Goal: Transaction & Acquisition: Purchase product/service

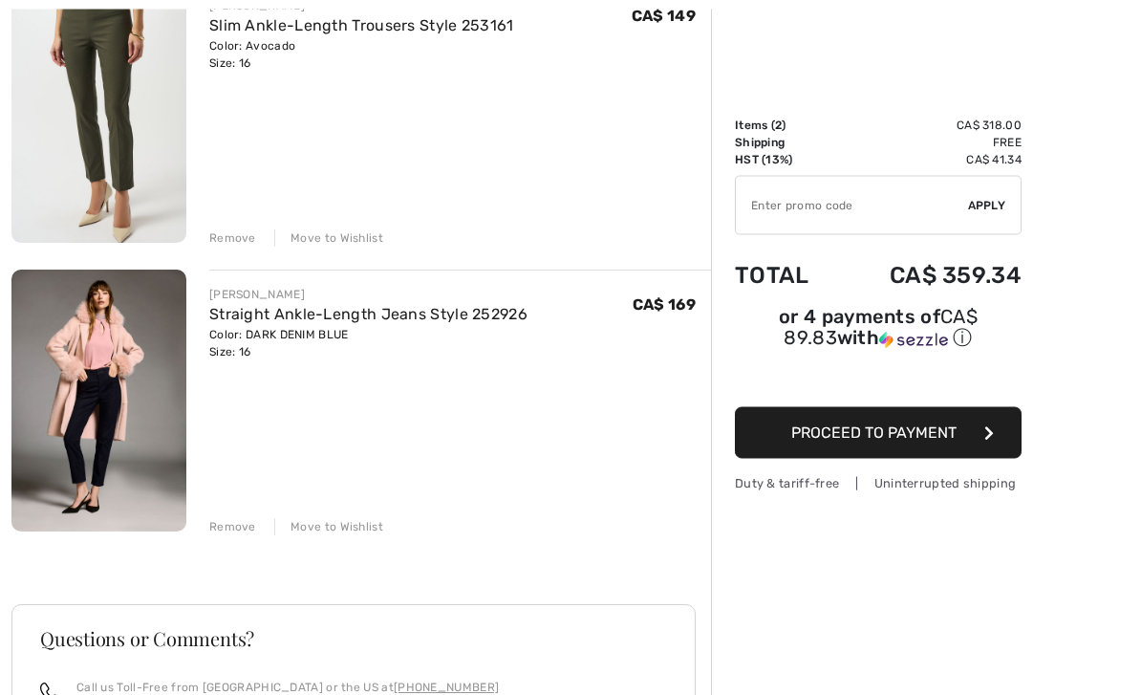
scroll to position [335, 0]
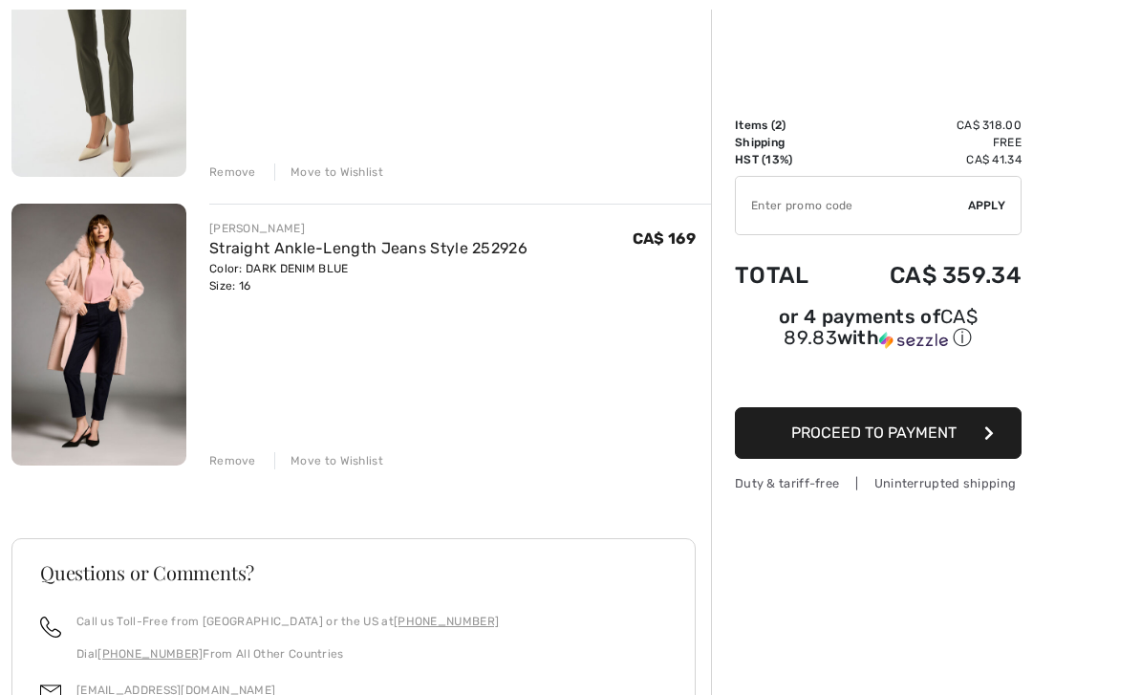
click at [64, 356] on img at bounding box center [98, 335] width 175 height 262
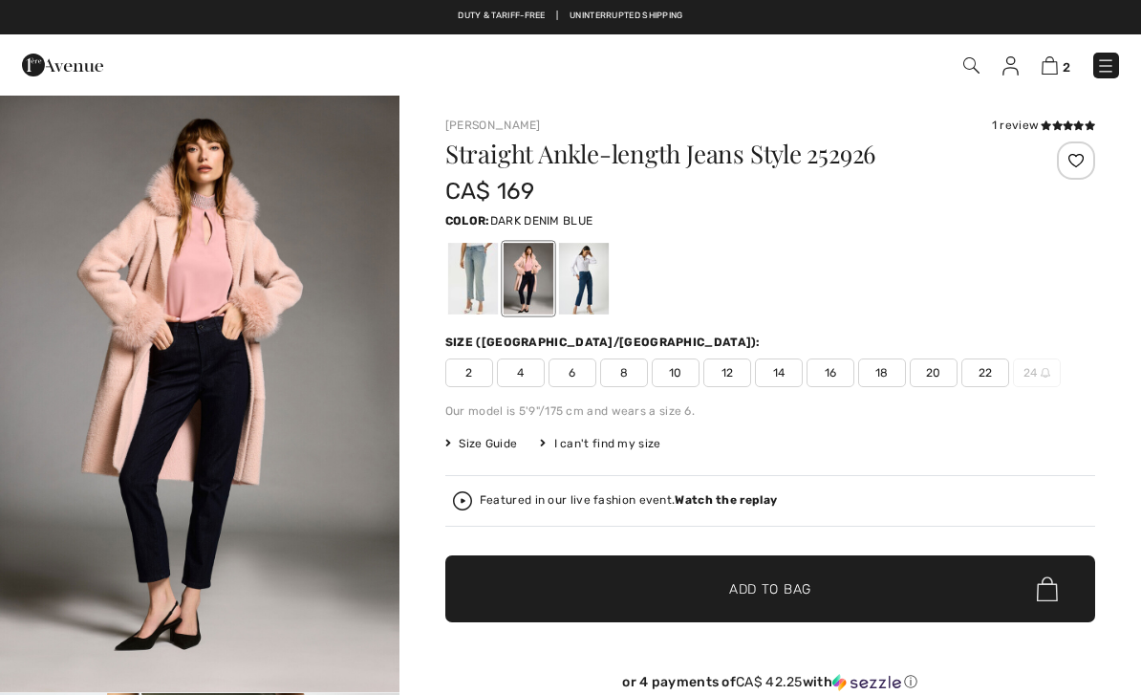
checkbox input "true"
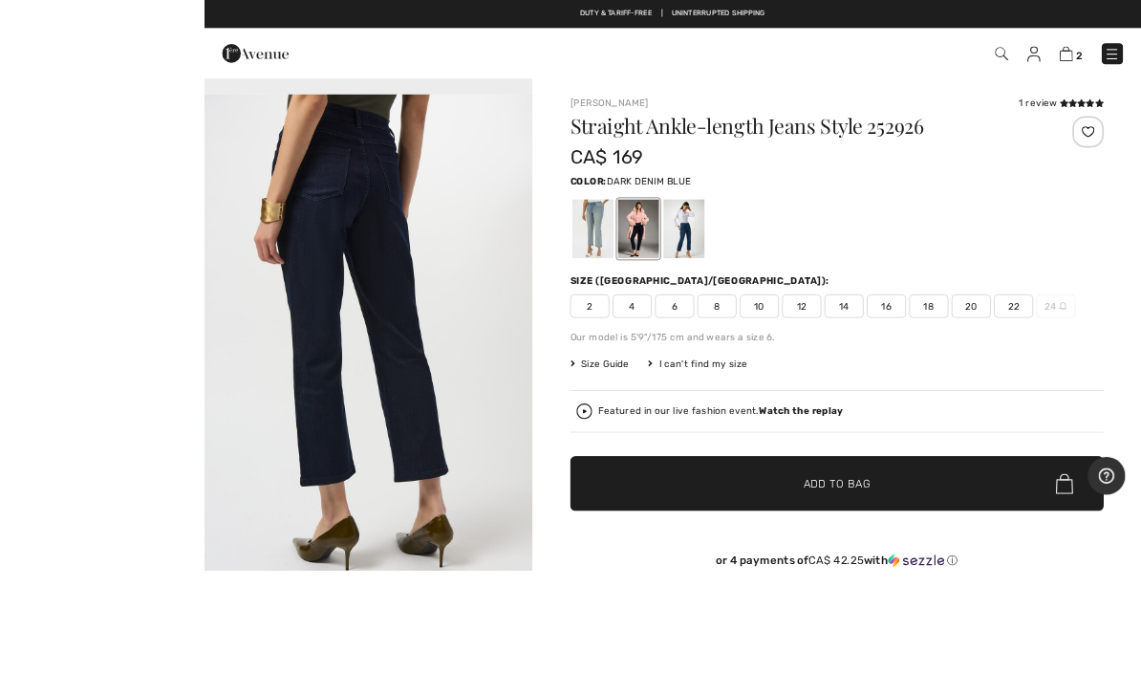
scroll to position [3, 0]
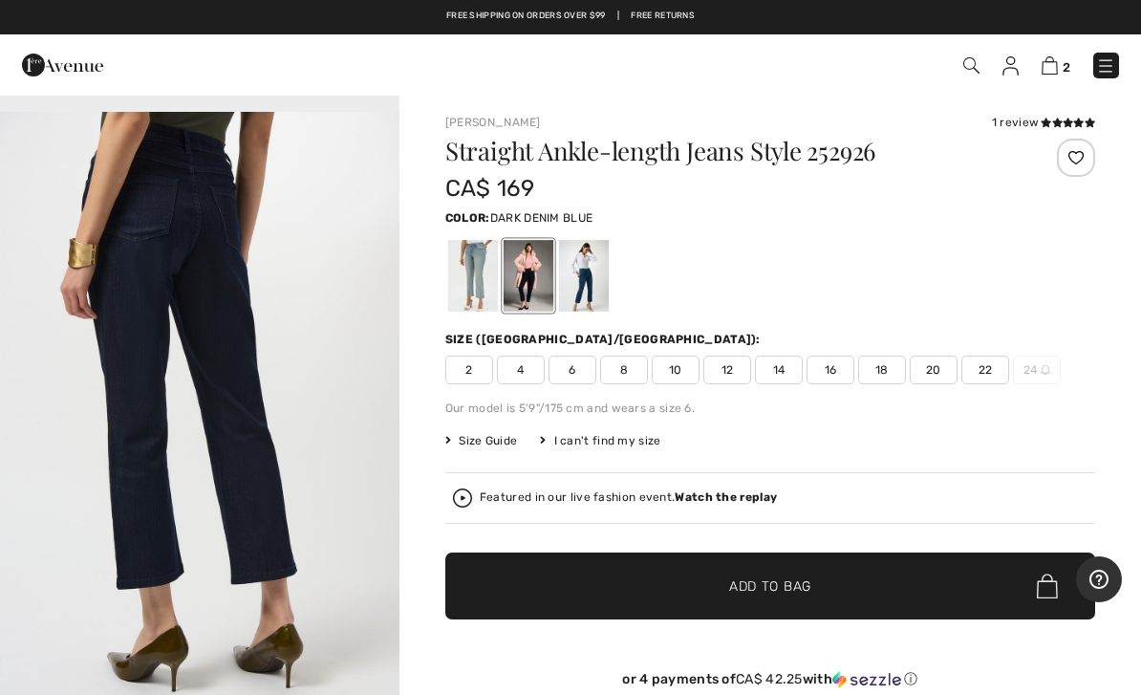
click at [1034, 125] on div "1 review" at bounding box center [1043, 122] width 103 height 17
click at [1047, 124] on icon at bounding box center [1046, 123] width 11 height 10
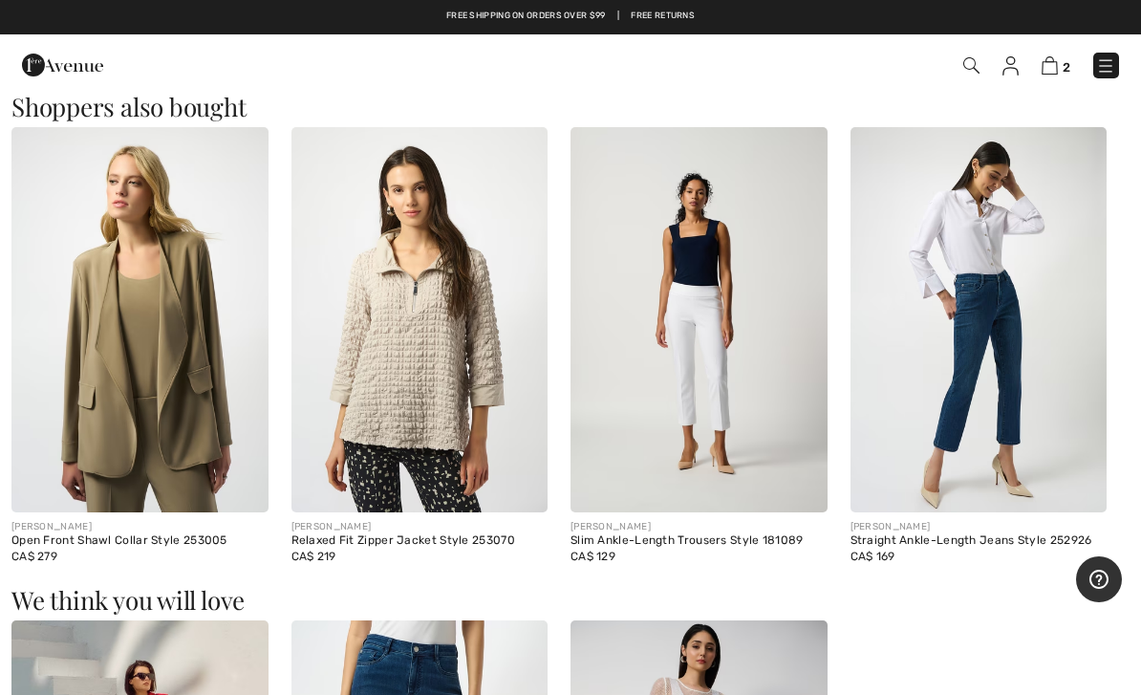
scroll to position [1817, 0]
click at [1054, 66] on img at bounding box center [1050, 65] width 16 height 18
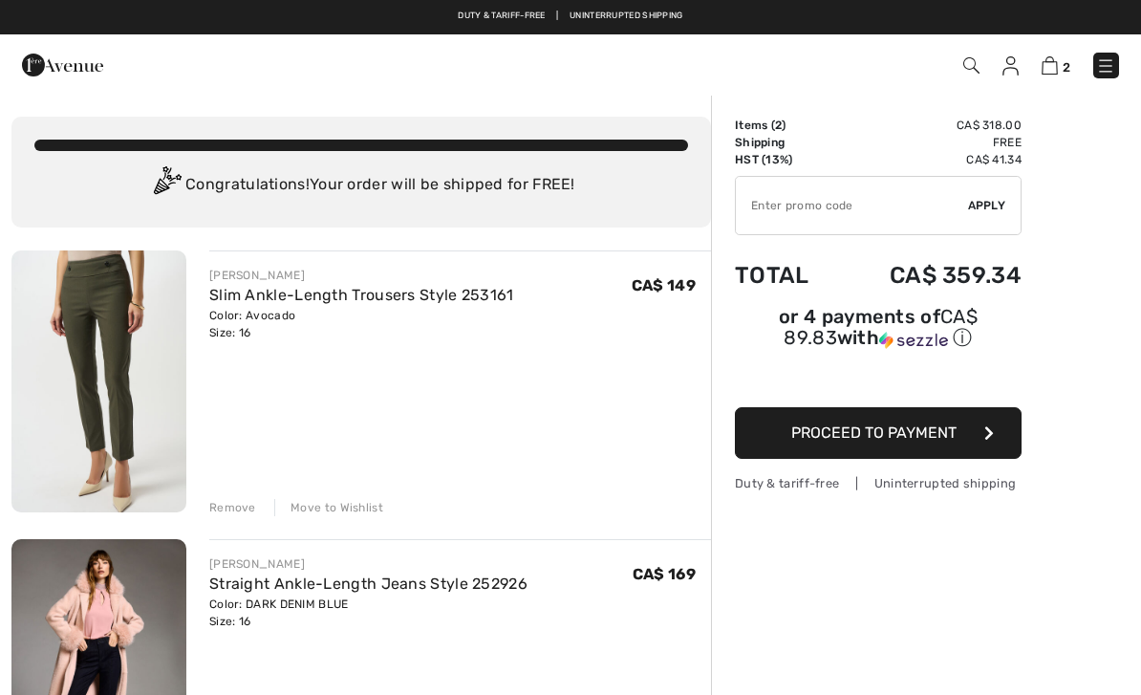
click at [382, 299] on link "Slim Ankle-Length Trousers Style 253161" at bounding box center [361, 295] width 305 height 18
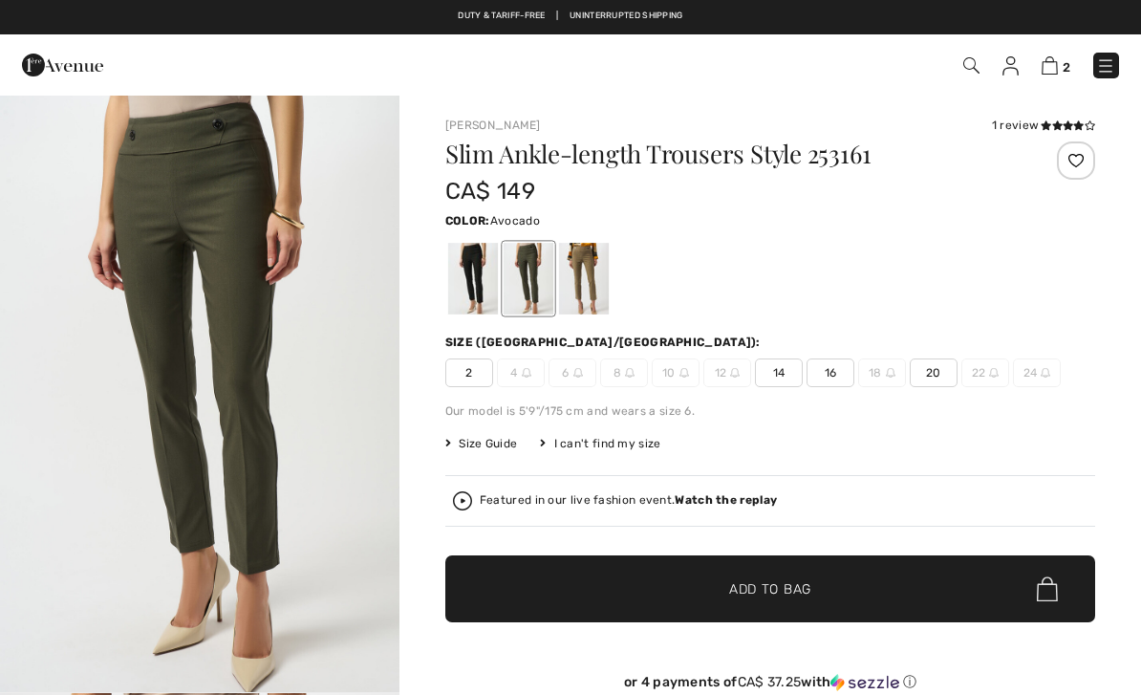
checkbox input "true"
click at [1056, 64] on img at bounding box center [1050, 65] width 16 height 18
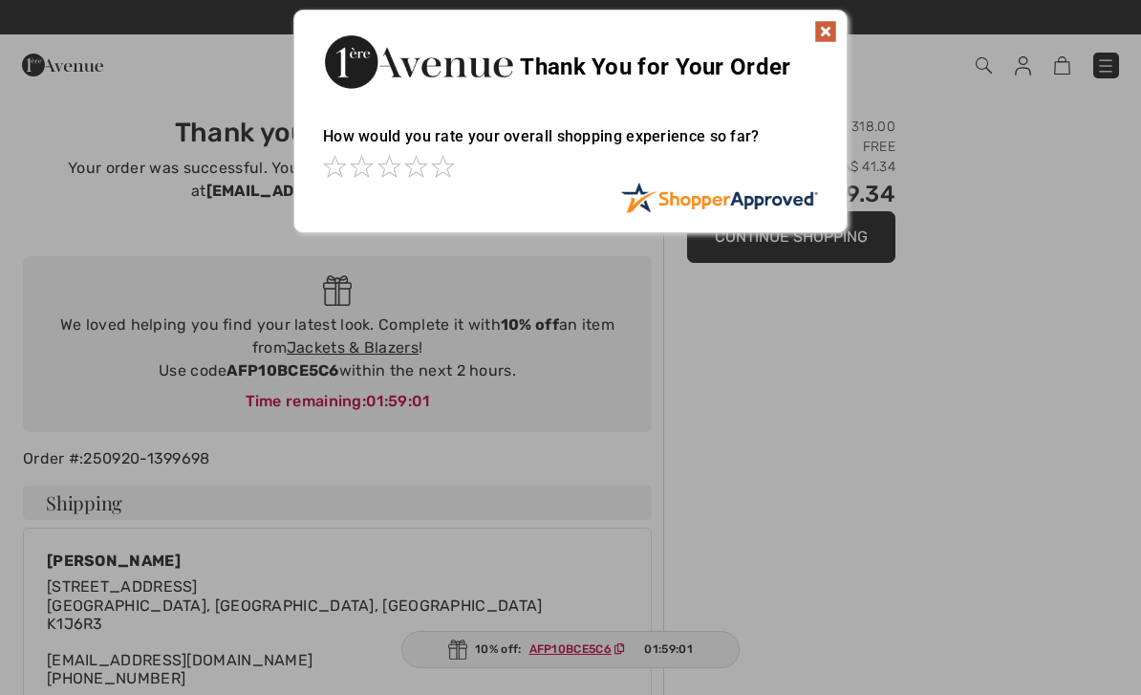
click at [834, 31] on img at bounding box center [825, 31] width 23 height 23
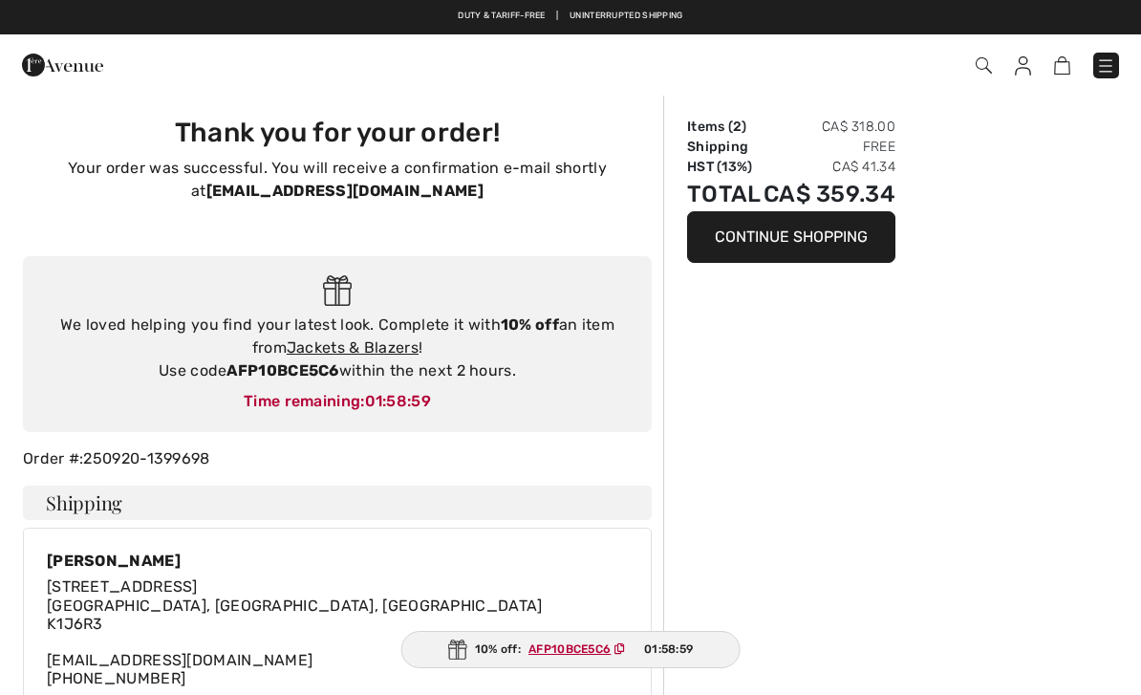
click at [387, 346] on link "Jackets & Blazers" at bounding box center [353, 347] width 132 height 18
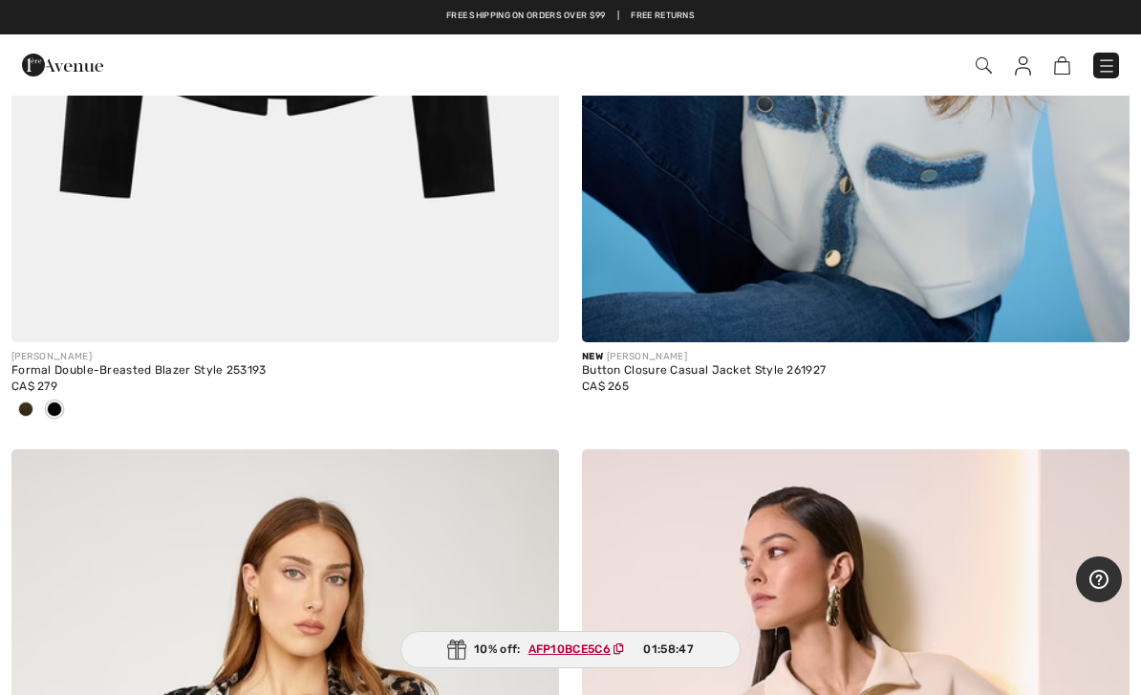
scroll to position [1623, 0]
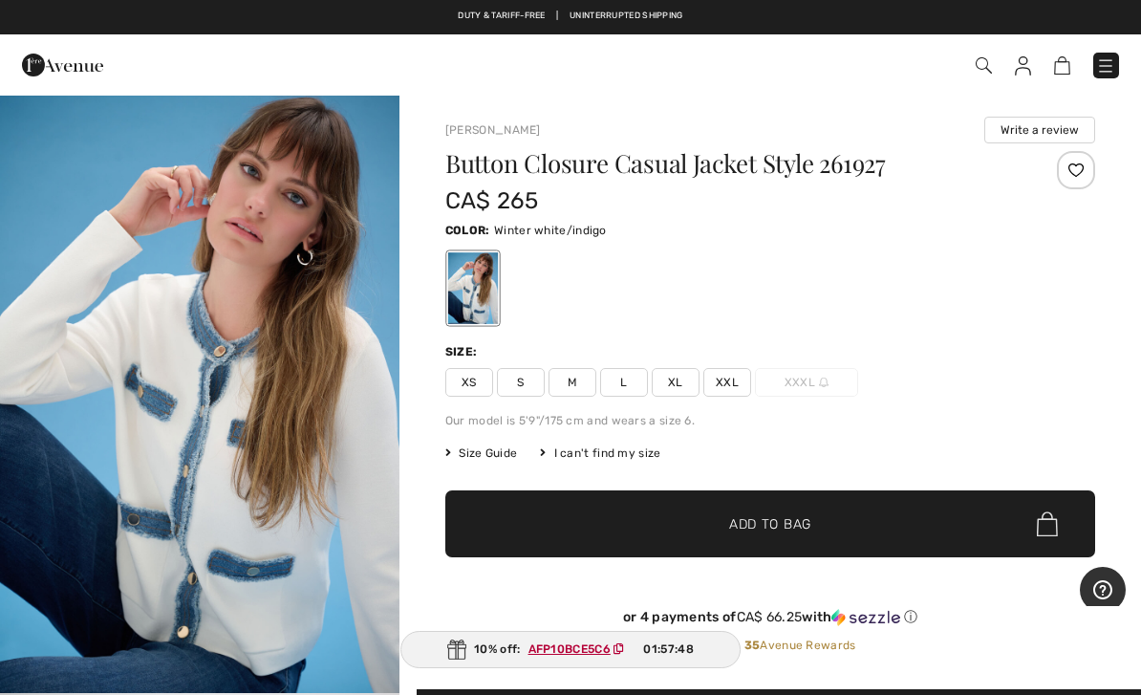
click at [484, 447] on span "Size Guide" at bounding box center [481, 452] width 72 height 17
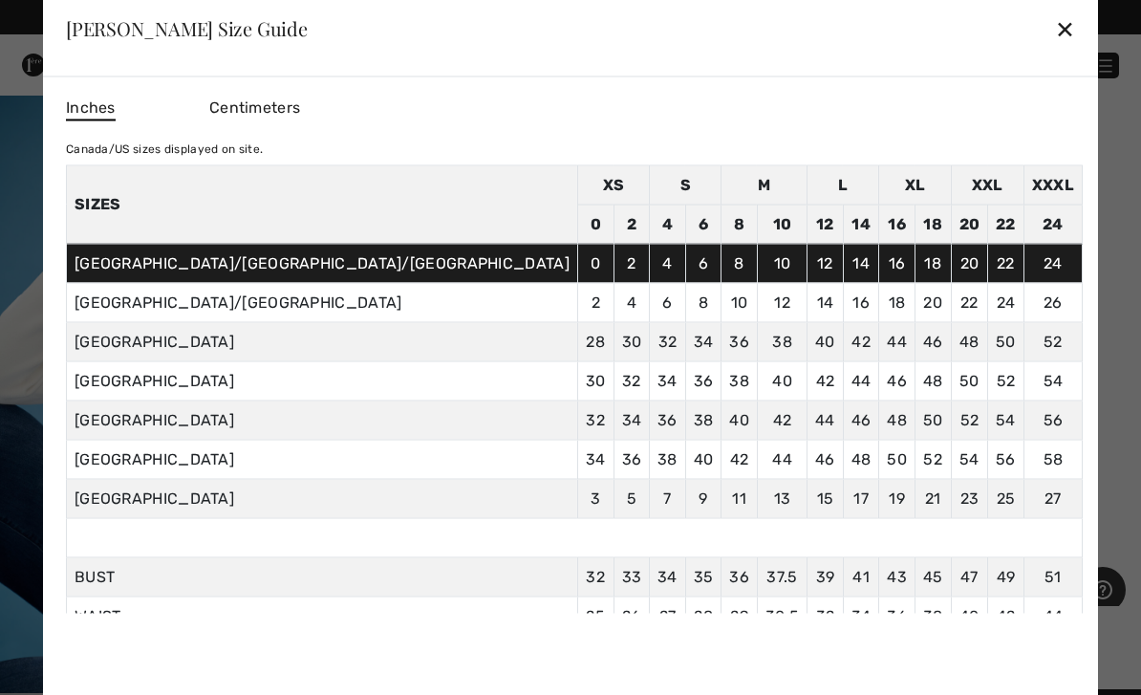
click at [1028, 290] on div at bounding box center [570, 347] width 1141 height 695
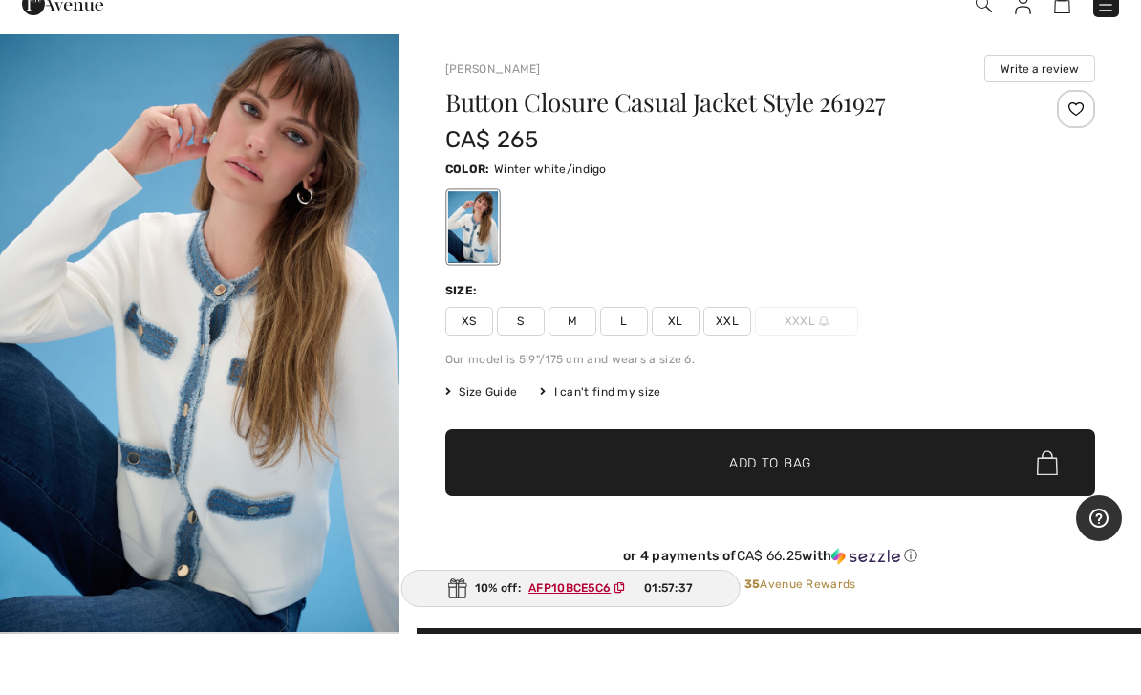
scroll to position [61, 0]
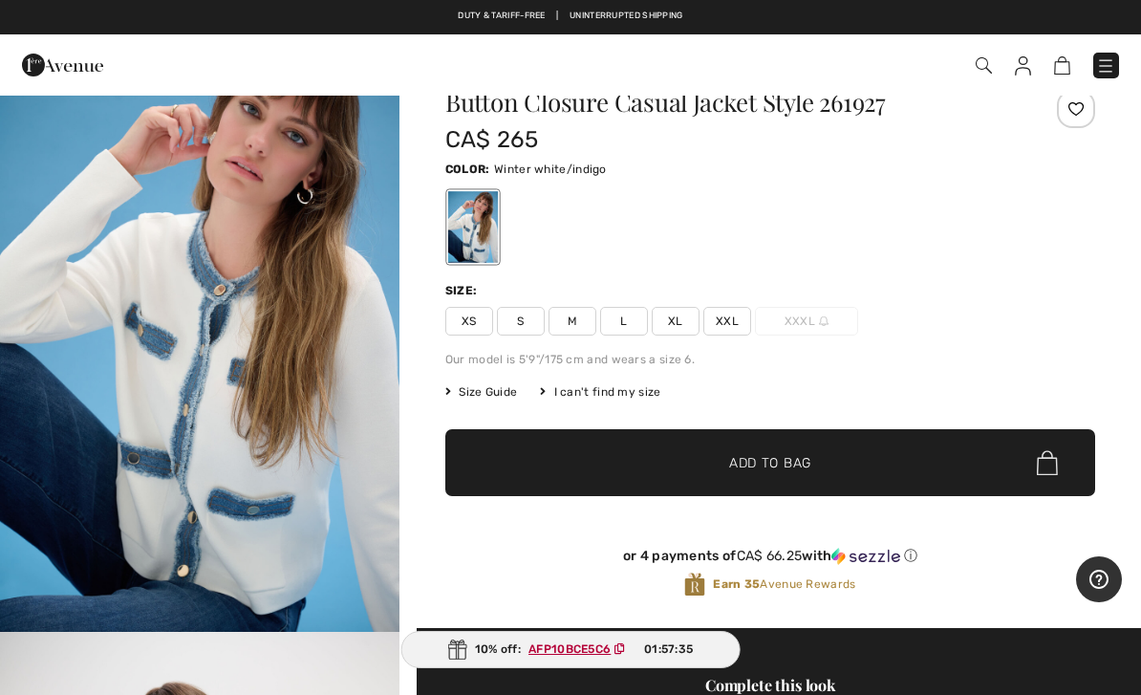
click at [677, 325] on span "XL" at bounding box center [676, 321] width 48 height 29
click at [762, 465] on span "Add to Bag" at bounding box center [770, 463] width 82 height 20
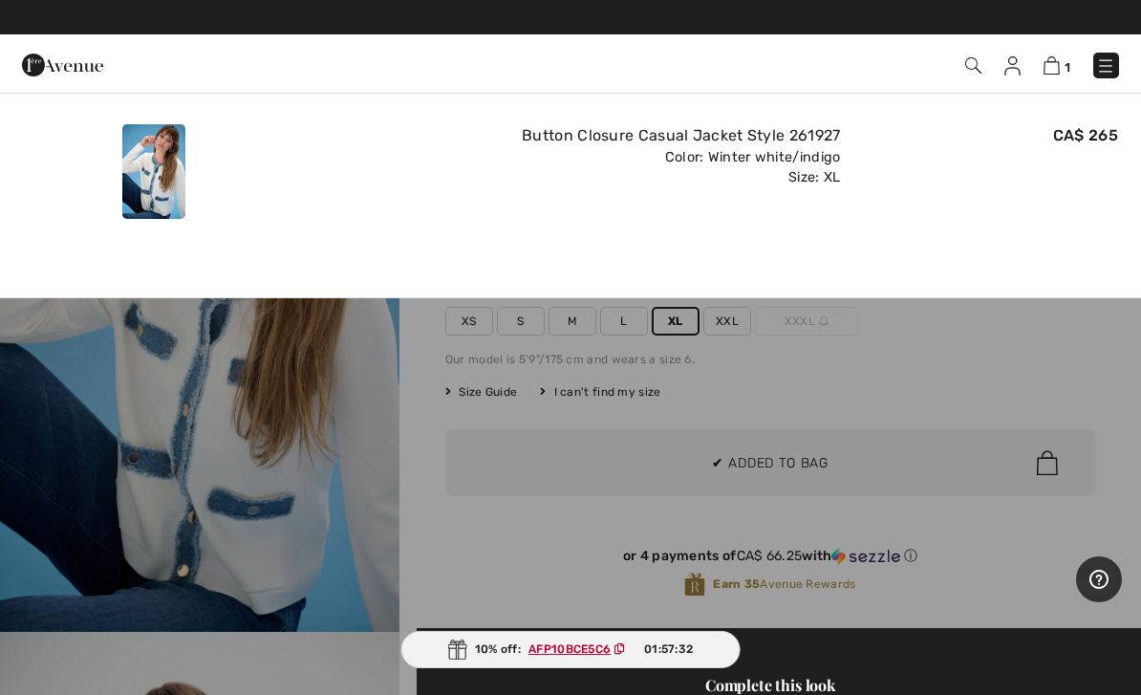
scroll to position [0, 0]
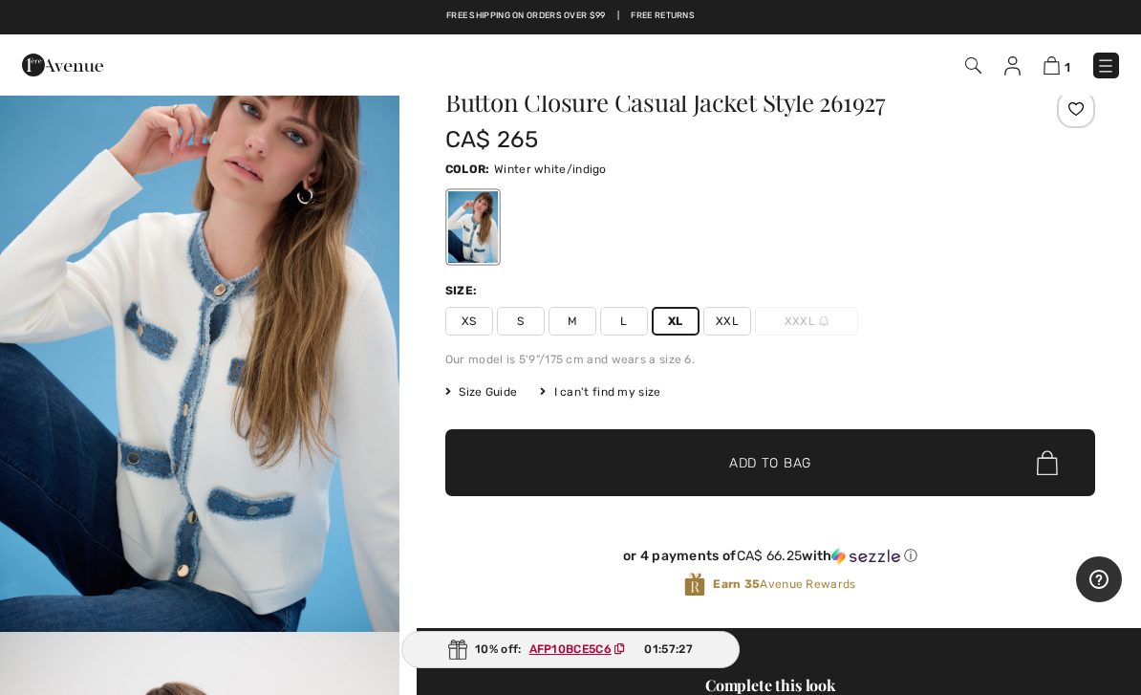
click at [830, 456] on span "✔ Added to Bag Add to Bag" at bounding box center [770, 462] width 650 height 67
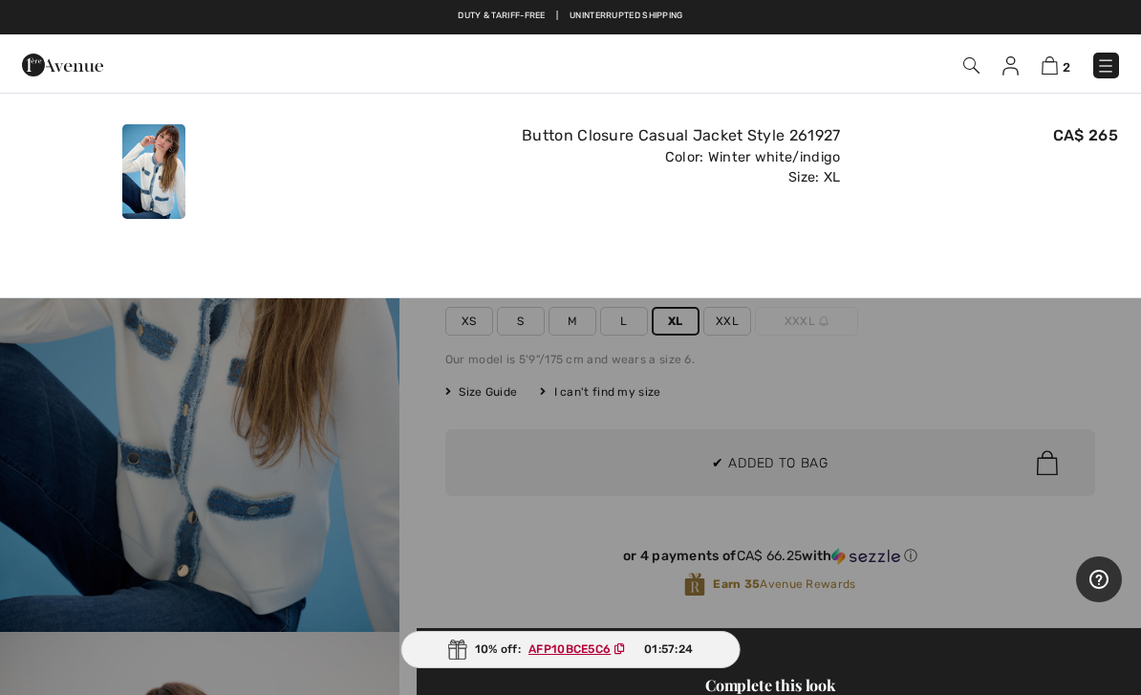
click at [1057, 71] on img at bounding box center [1050, 65] width 16 height 18
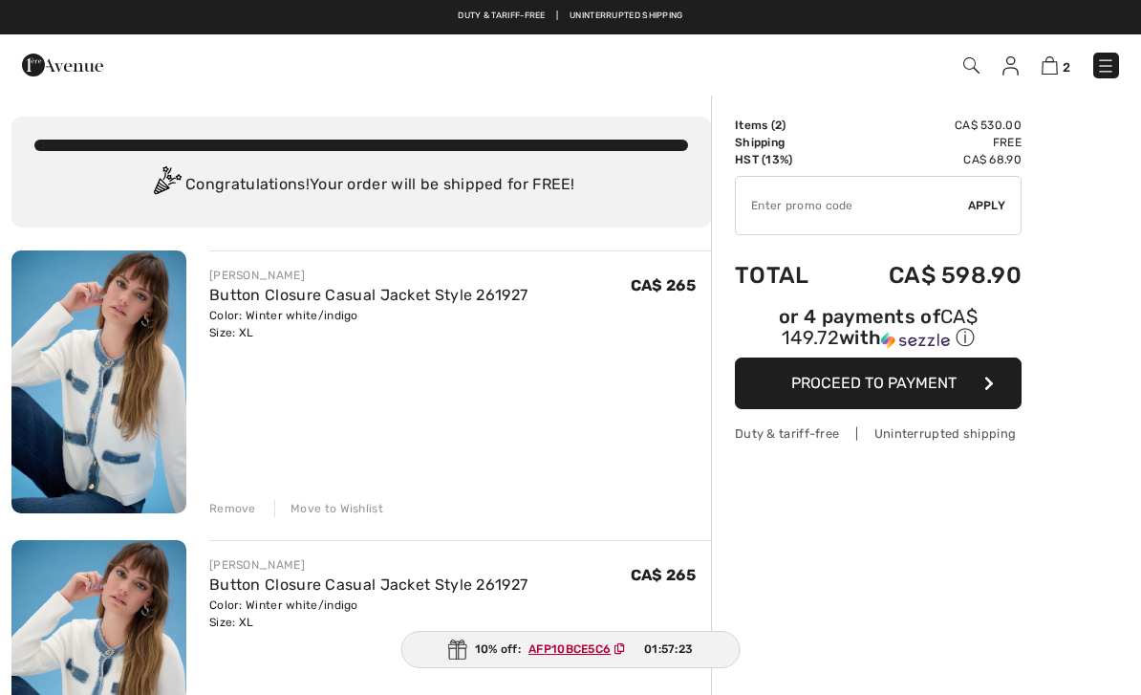
checkbox input "true"
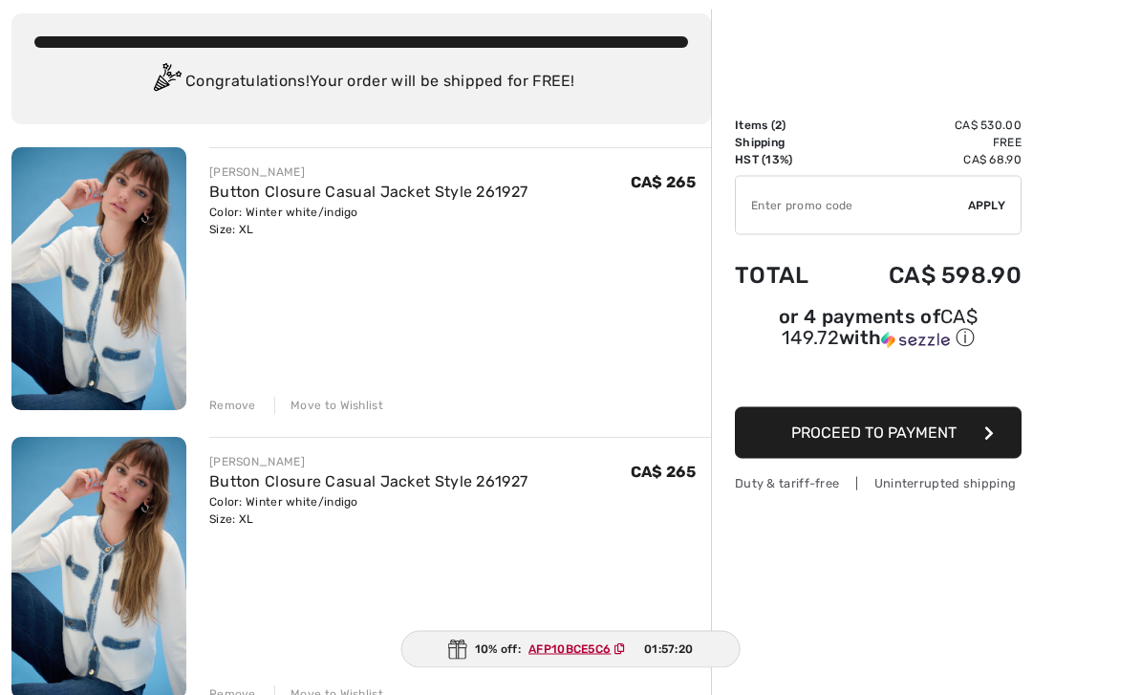
scroll to position [101, 0]
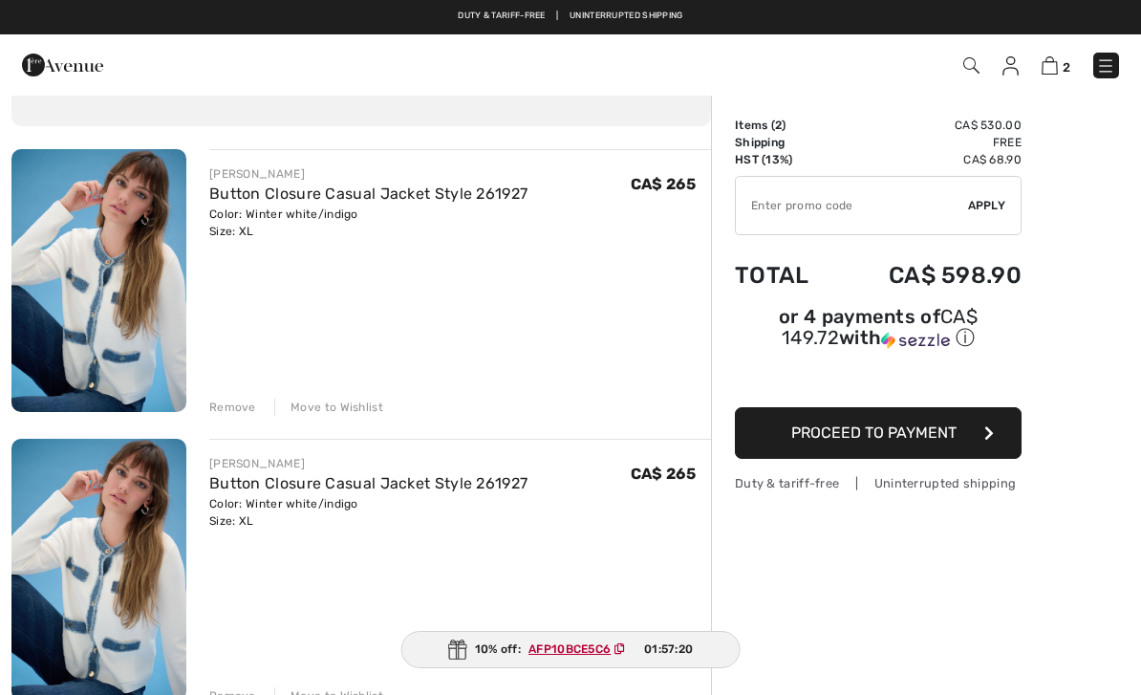
click at [244, 694] on div "Remove" at bounding box center [232, 695] width 47 height 17
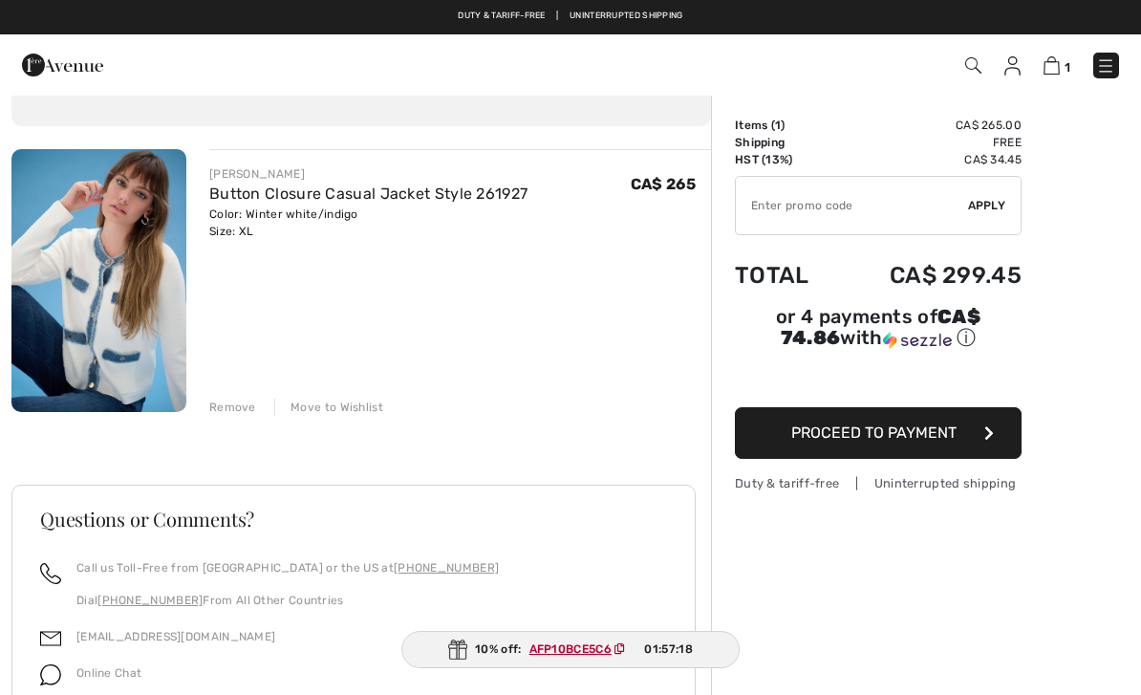
click at [574, 656] on ins "AFP10BCE5C6" at bounding box center [570, 648] width 82 height 13
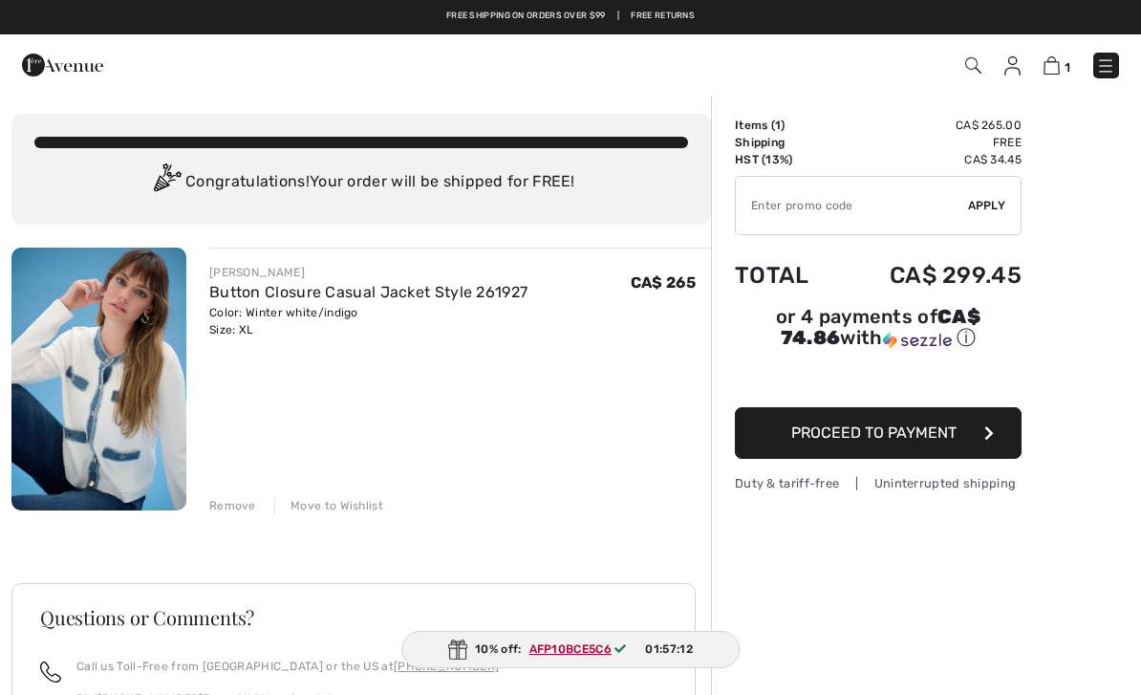
scroll to position [1, 0]
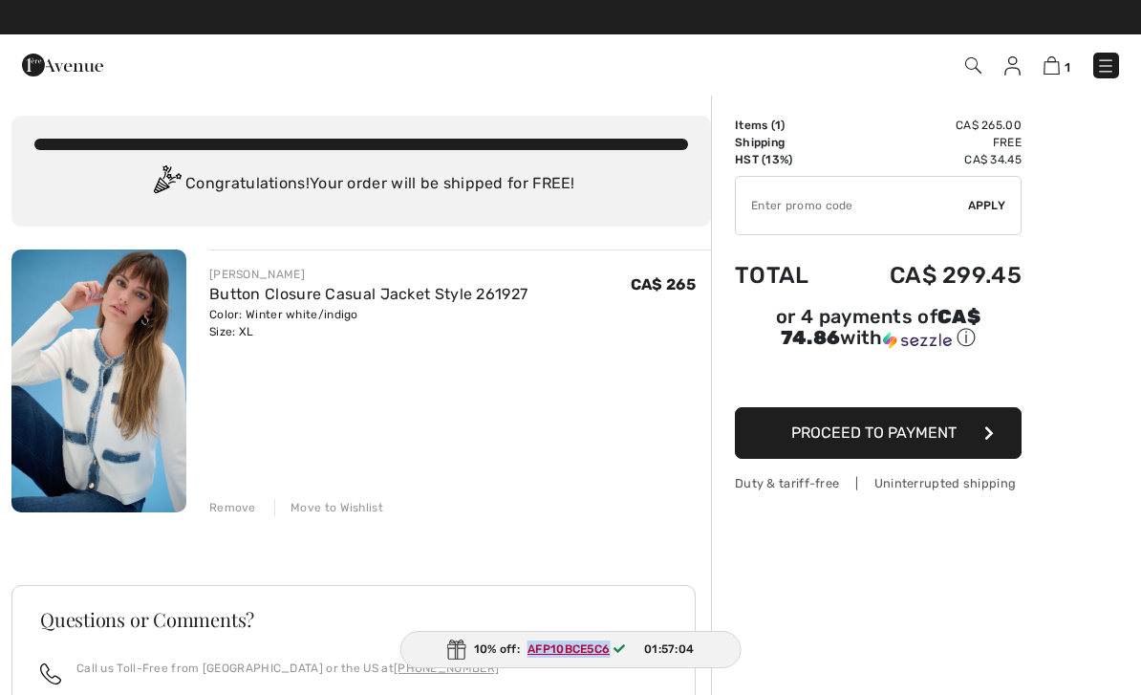
copy ins "AFP10BCE5C6"
click at [923, 200] on input "TEXT" at bounding box center [852, 205] width 232 height 57
click at [794, 208] on input "TEXT" at bounding box center [852, 205] width 232 height 57
paste input "AFP10BCE5C6"
type input "AFP10BCE5C6"
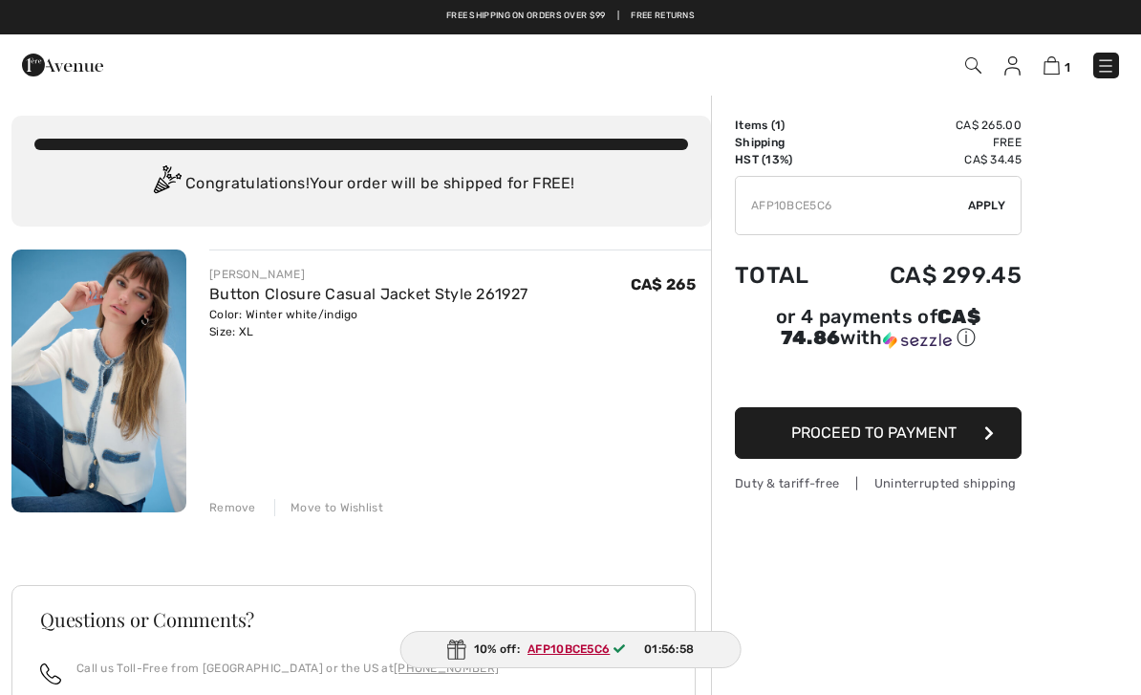
click at [987, 204] on span "Apply" at bounding box center [987, 205] width 38 height 17
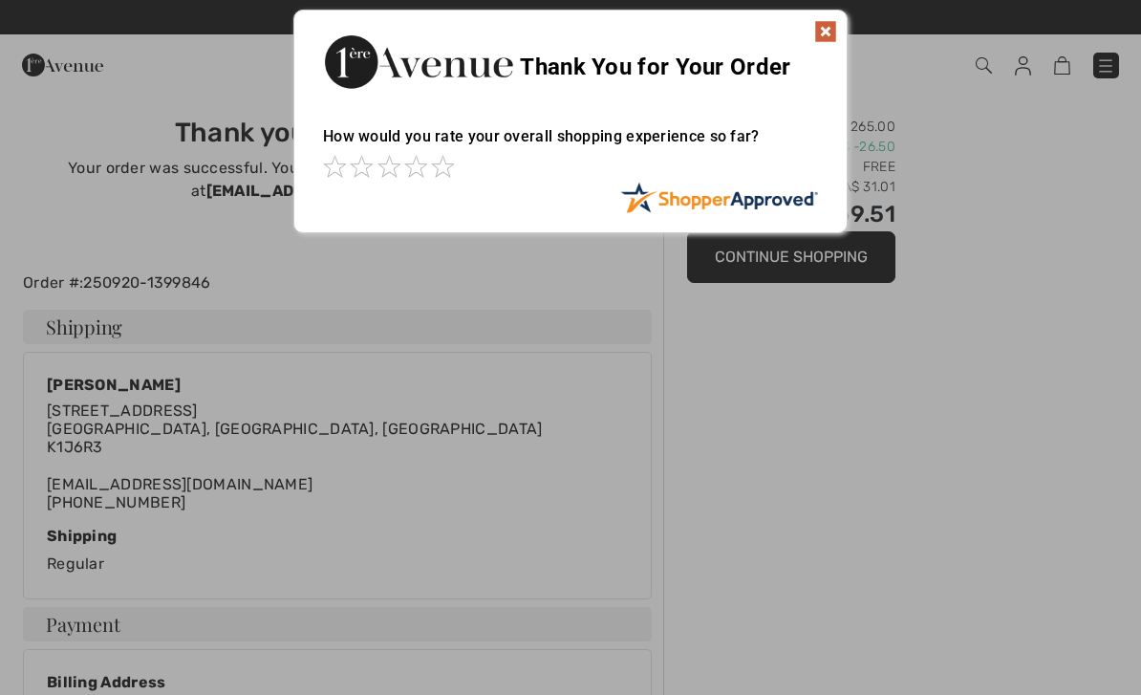
click at [830, 33] on img at bounding box center [825, 31] width 23 height 23
